Goal: Find contact information: Find contact information

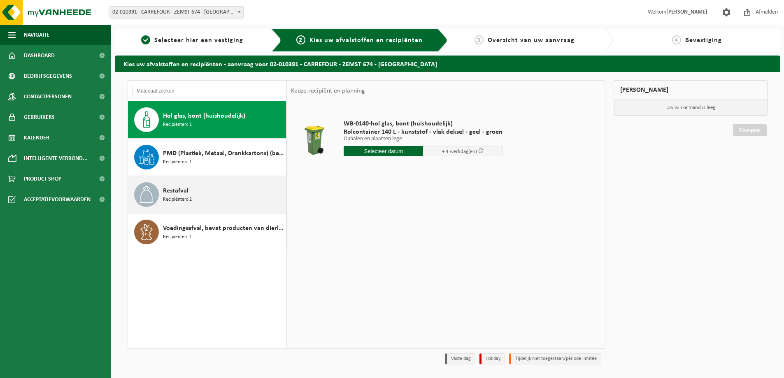
click at [217, 203] on div "Restafval Recipiënten: 2" at bounding box center [223, 194] width 121 height 25
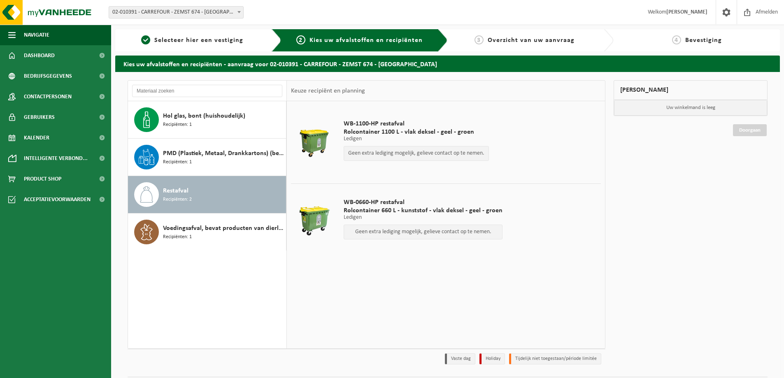
click at [433, 154] on p "Geen extra lediging mogelijk, gelieve contact op te nemen." at bounding box center [416, 154] width 136 height 6
drag, startPoint x: 433, startPoint y: 154, endPoint x: 446, endPoint y: 153, distance: 12.8
click at [434, 154] on p "Geen extra lediging mogelijk, gelieve contact op te nemen." at bounding box center [416, 154] width 136 height 6
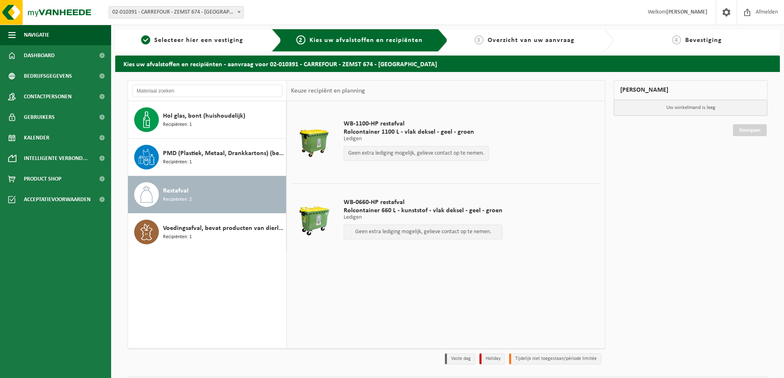
click at [547, 154] on td "WB-1100-HP restafval Rolcontainer 1100 L - vlak deksel - geel - groen Ledigen L…" at bounding box center [469, 142] width 263 height 74
click at [201, 126] on div "Hol glas, bont (huishoudelijk) Recipiënten: 1" at bounding box center [223, 119] width 121 height 25
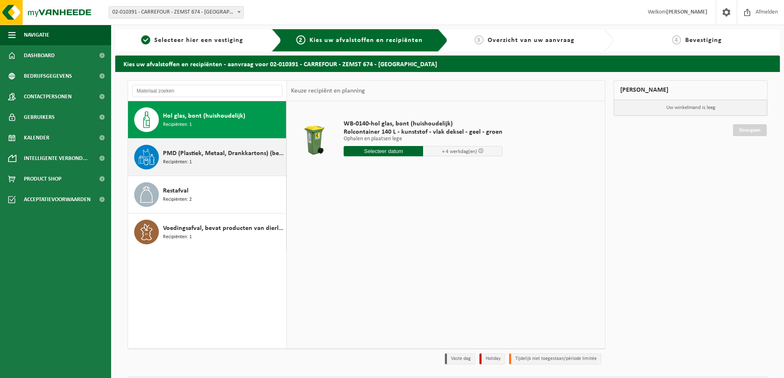
click at [229, 168] on div "PMD (Plastiek, Metaal, Drankkartons) (bedrijven) Recipiënten: 1" at bounding box center [223, 157] width 121 height 25
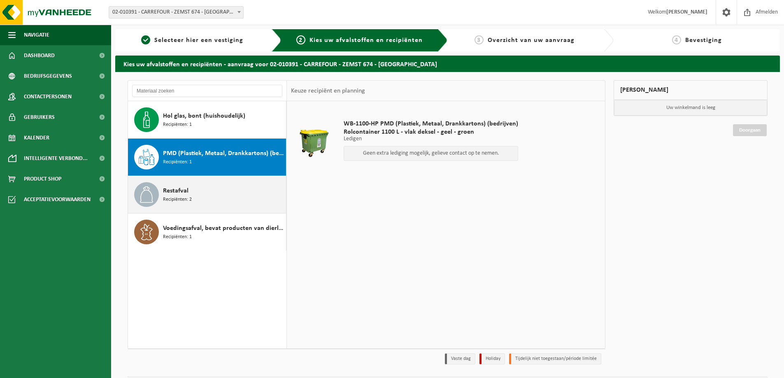
click at [214, 197] on div "Restafval Recipiënten: 2" at bounding box center [223, 194] width 121 height 25
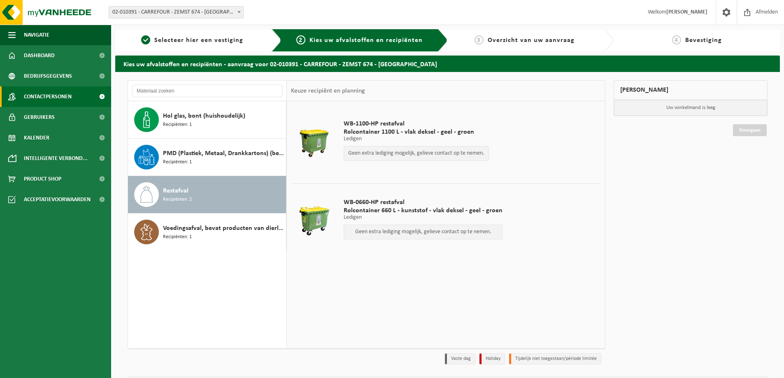
click at [61, 96] on span "Contactpersonen" at bounding box center [48, 96] width 48 height 21
